Goal: Task Accomplishment & Management: Use online tool/utility

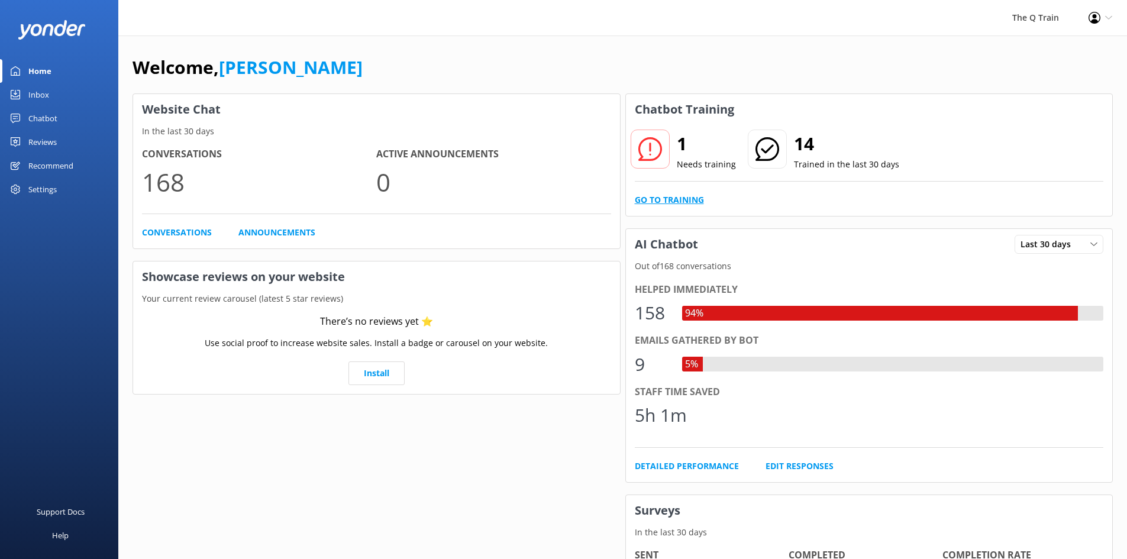
drag, startPoint x: 0, startPoint y: 0, endPoint x: 678, endPoint y: 198, distance: 706.6
click at [678, 198] on link "Go to Training" at bounding box center [669, 200] width 69 height 13
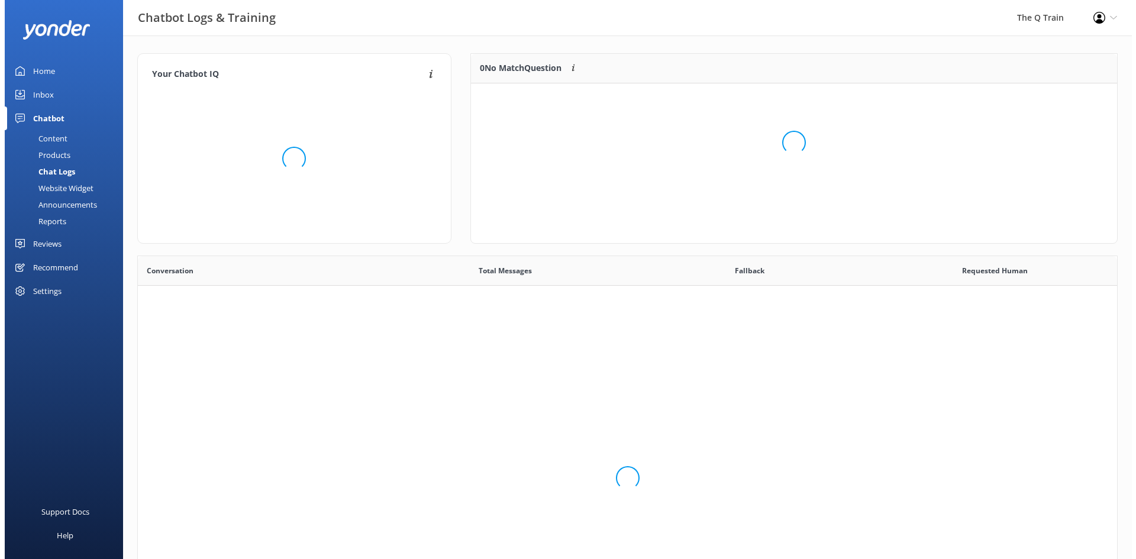
scroll to position [406, 971]
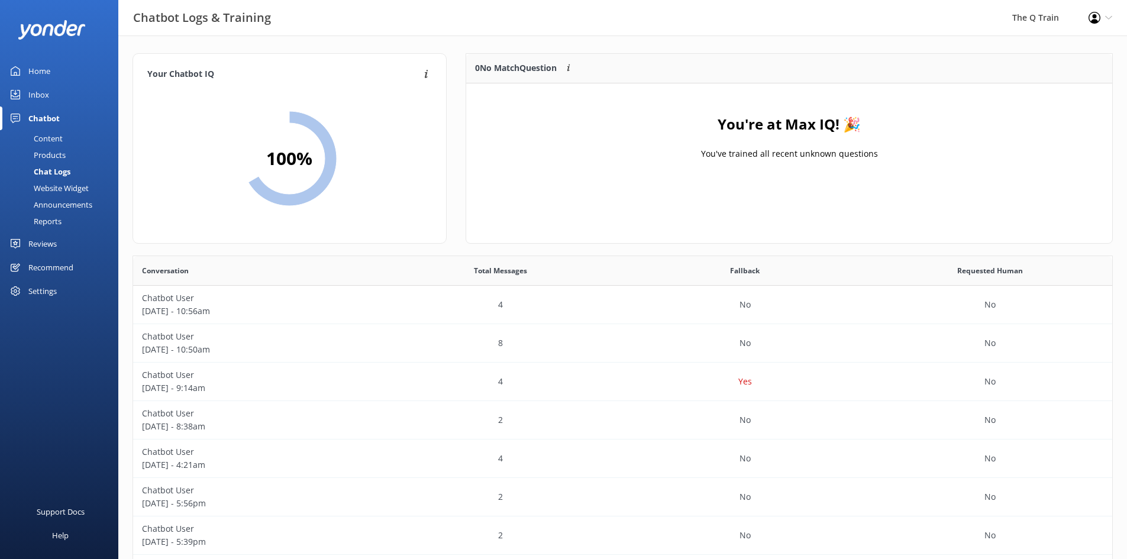
click at [51, 137] on div "Content" at bounding box center [35, 138] width 56 height 17
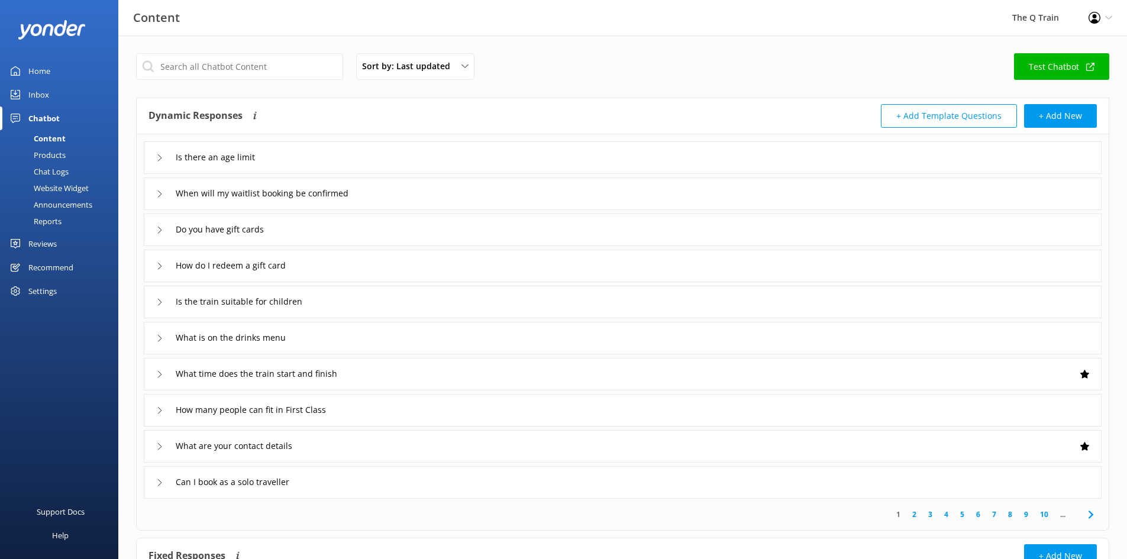
click at [62, 156] on div "Products" at bounding box center [36, 155] width 59 height 17
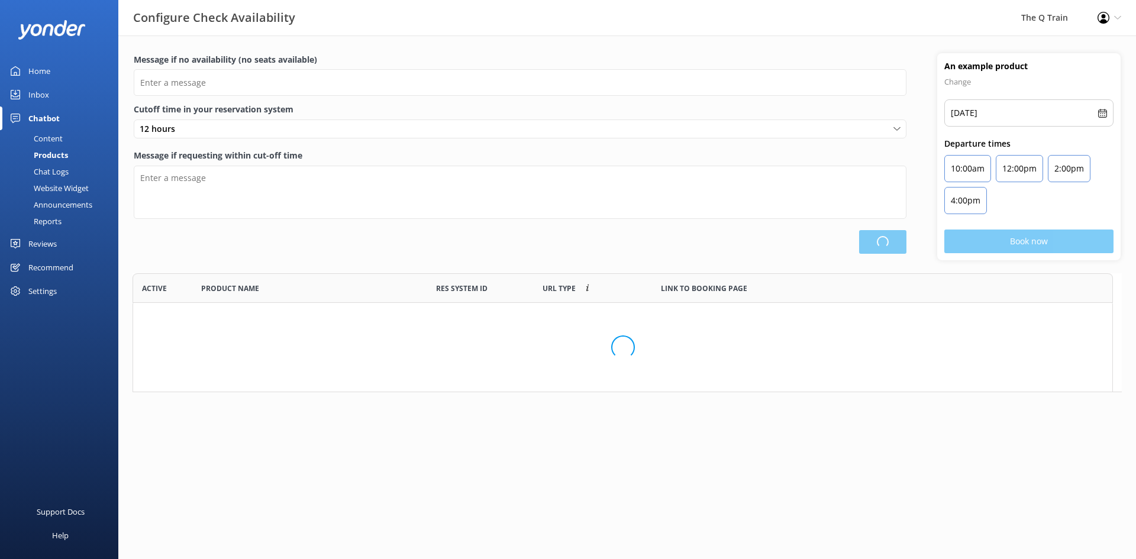
type input "Please choose another date."
type textarea "Please see live availability here: [URL][DOMAIN_NAME]"
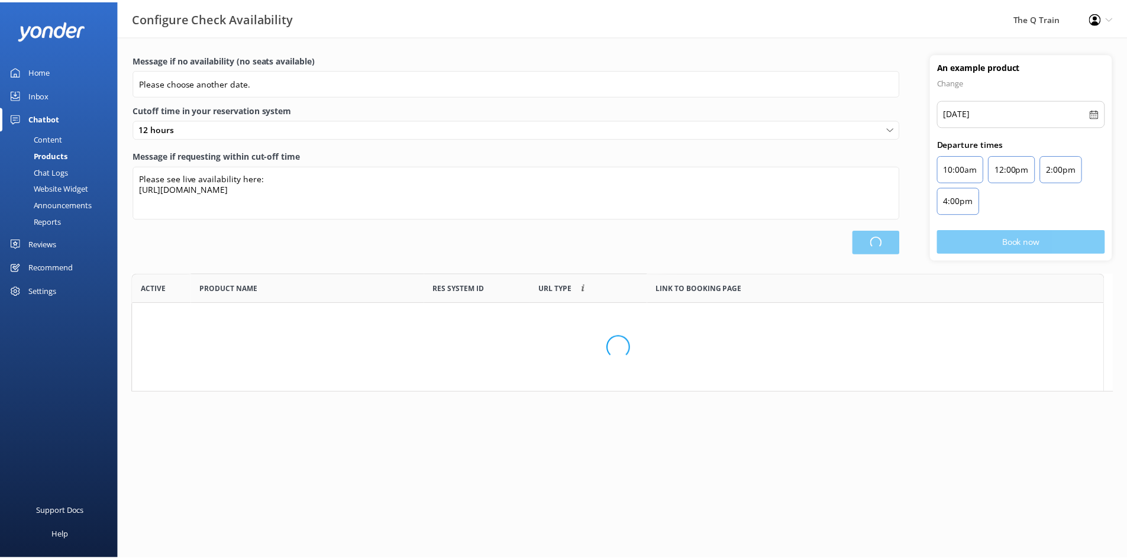
scroll to position [217, 981]
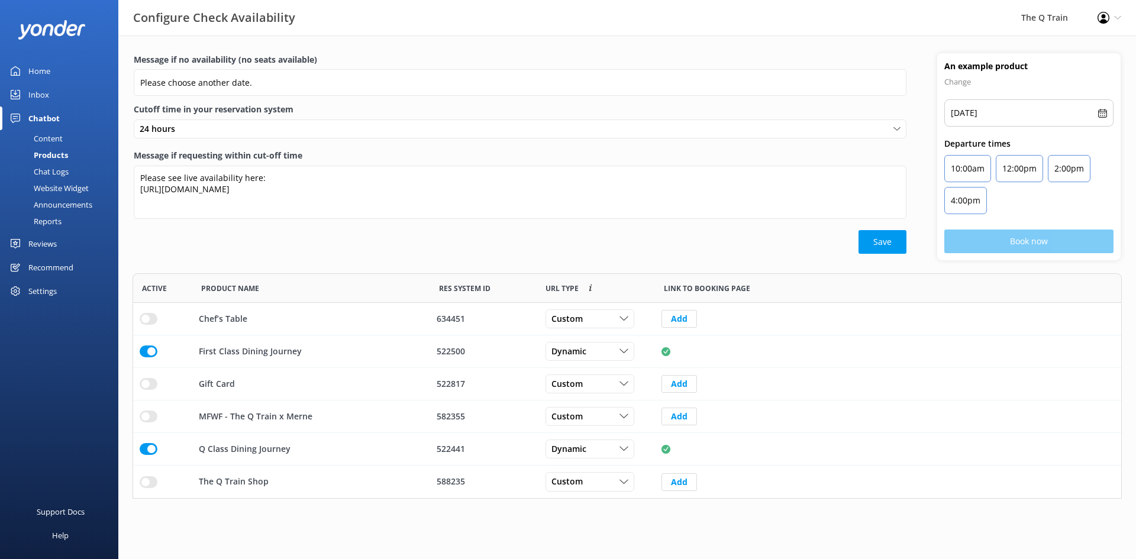
click at [62, 173] on div "Chat Logs" at bounding box center [38, 171] width 62 height 17
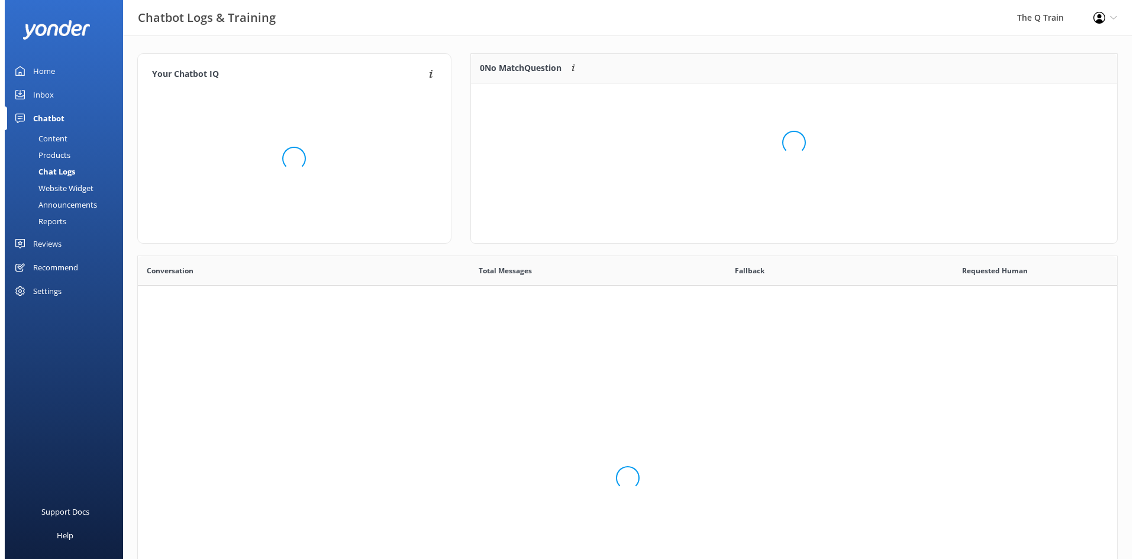
scroll to position [406, 971]
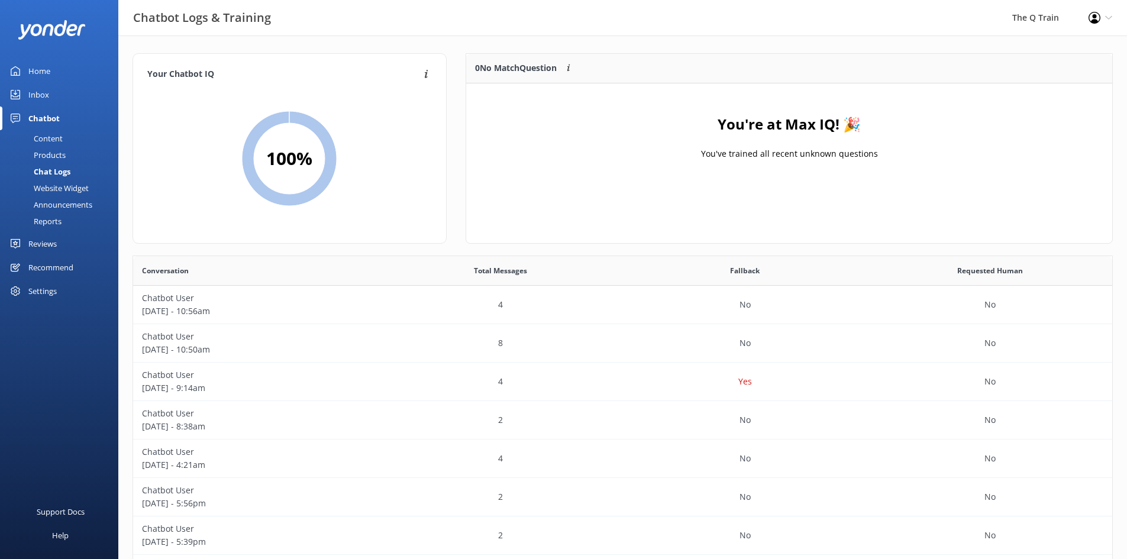
click at [44, 97] on div "Inbox" at bounding box center [38, 95] width 21 height 24
